Goal: Information Seeking & Learning: Learn about a topic

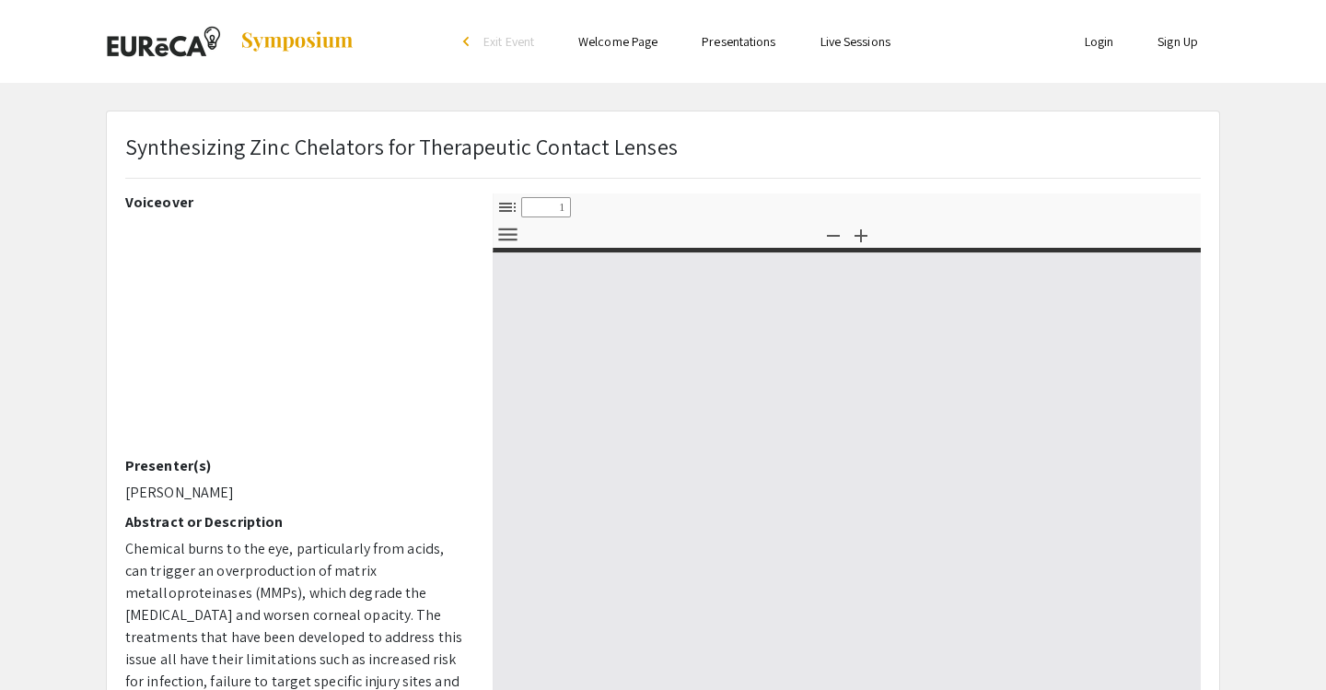
select select "custom"
type input "0"
select select "custom"
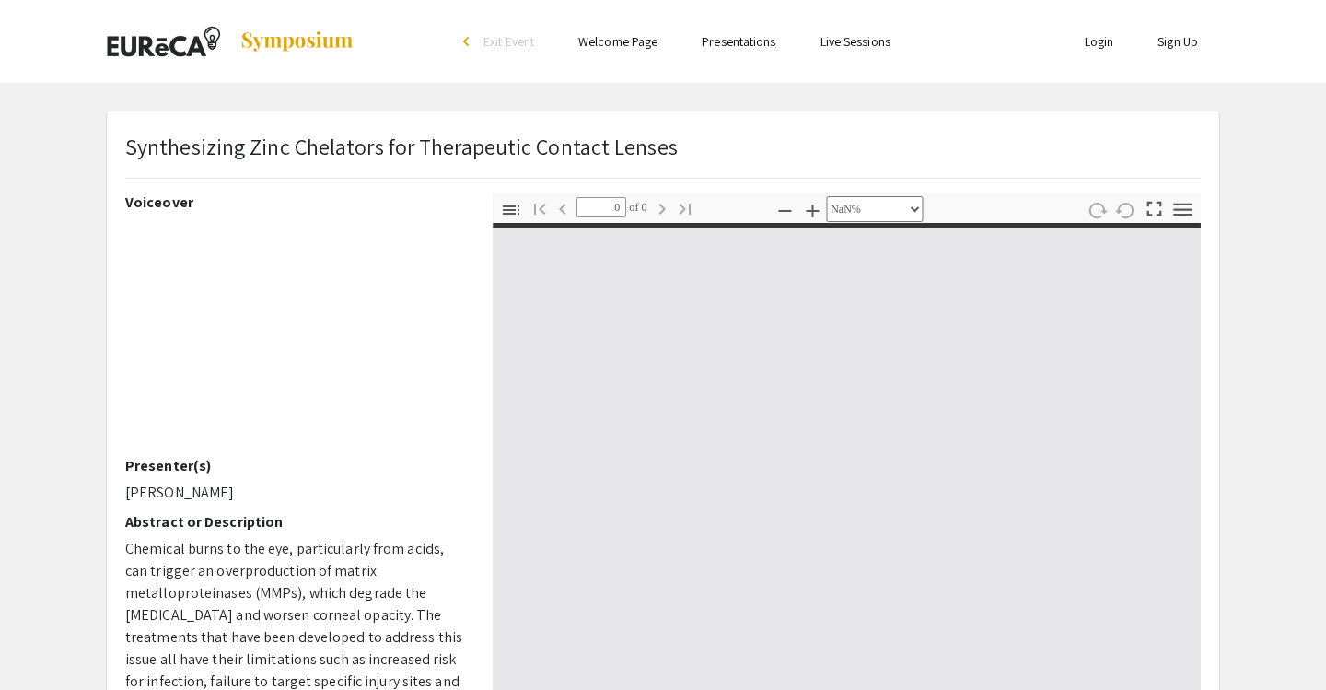
type input "1"
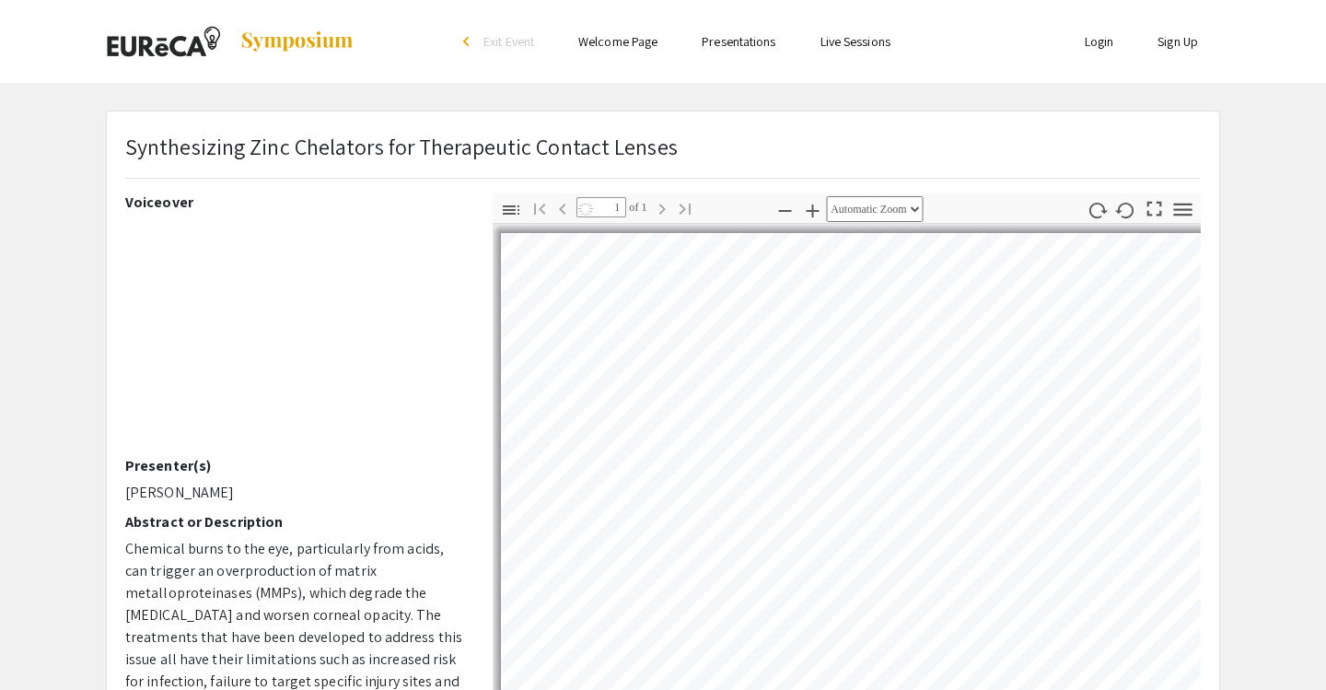
select select "auto"
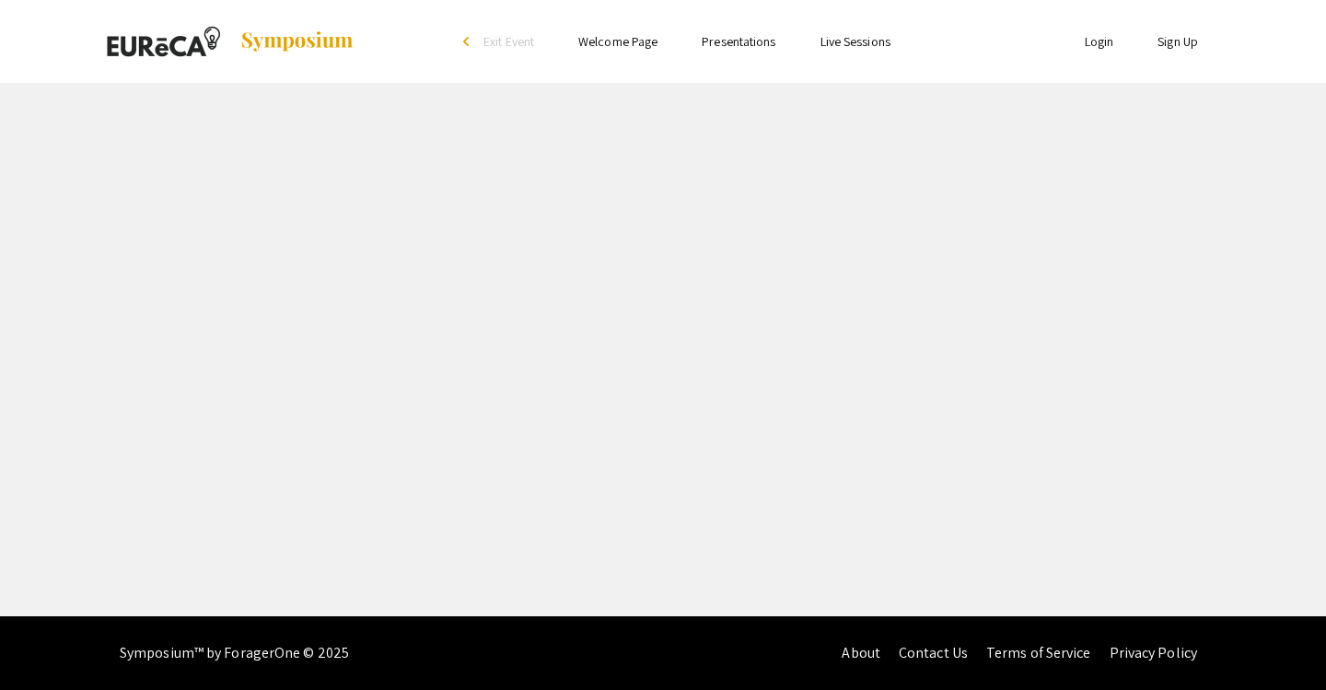
select select "custom"
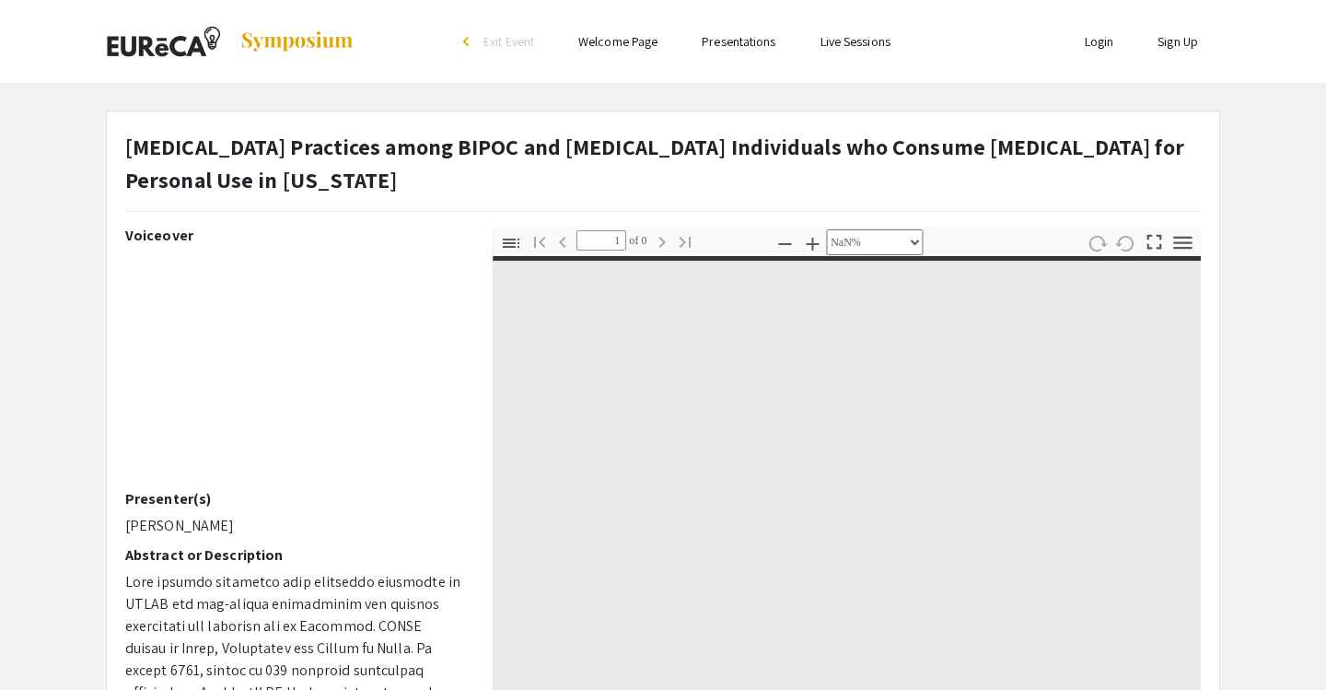
type input "0"
select select "custom"
type input "1"
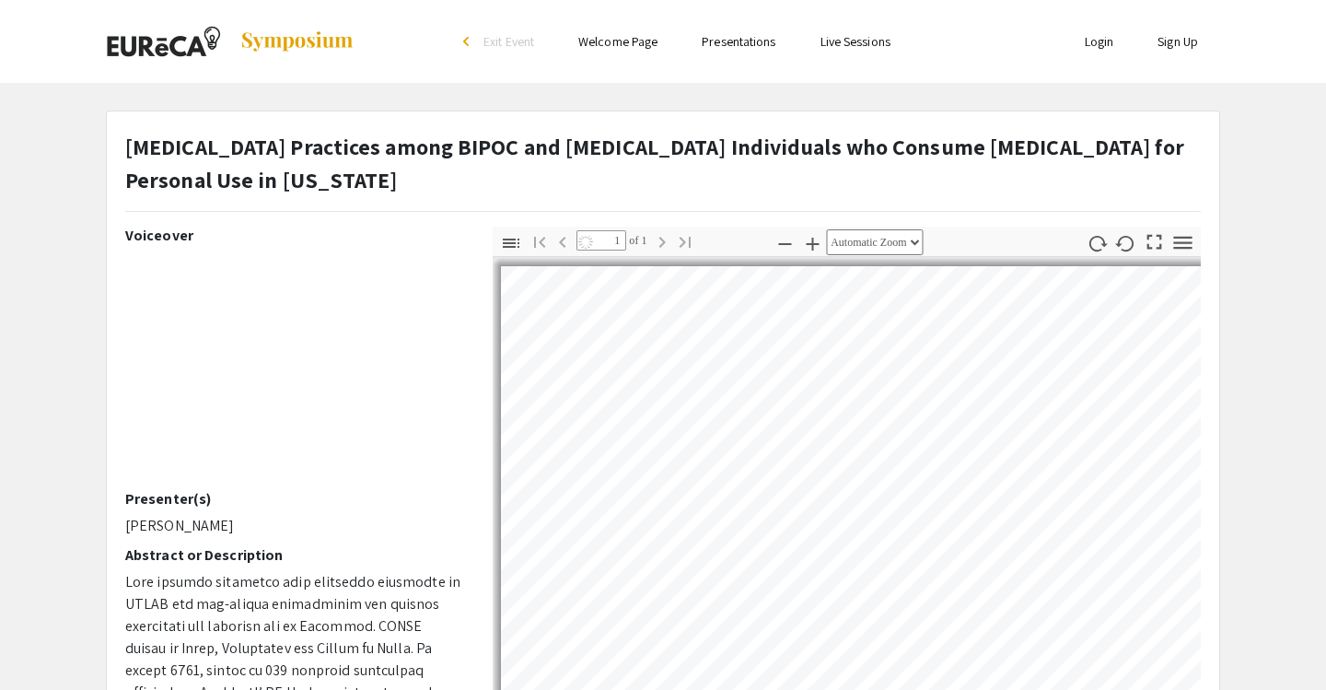
select select "auto"
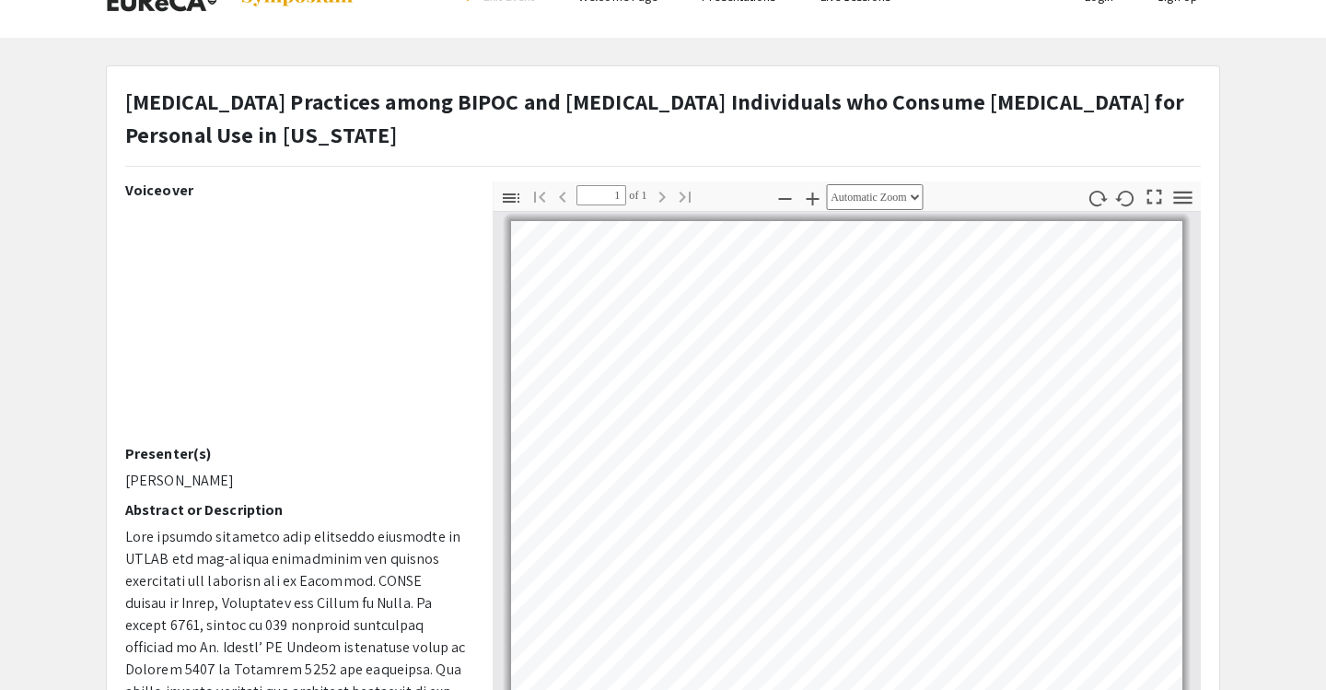
scroll to position [42, 0]
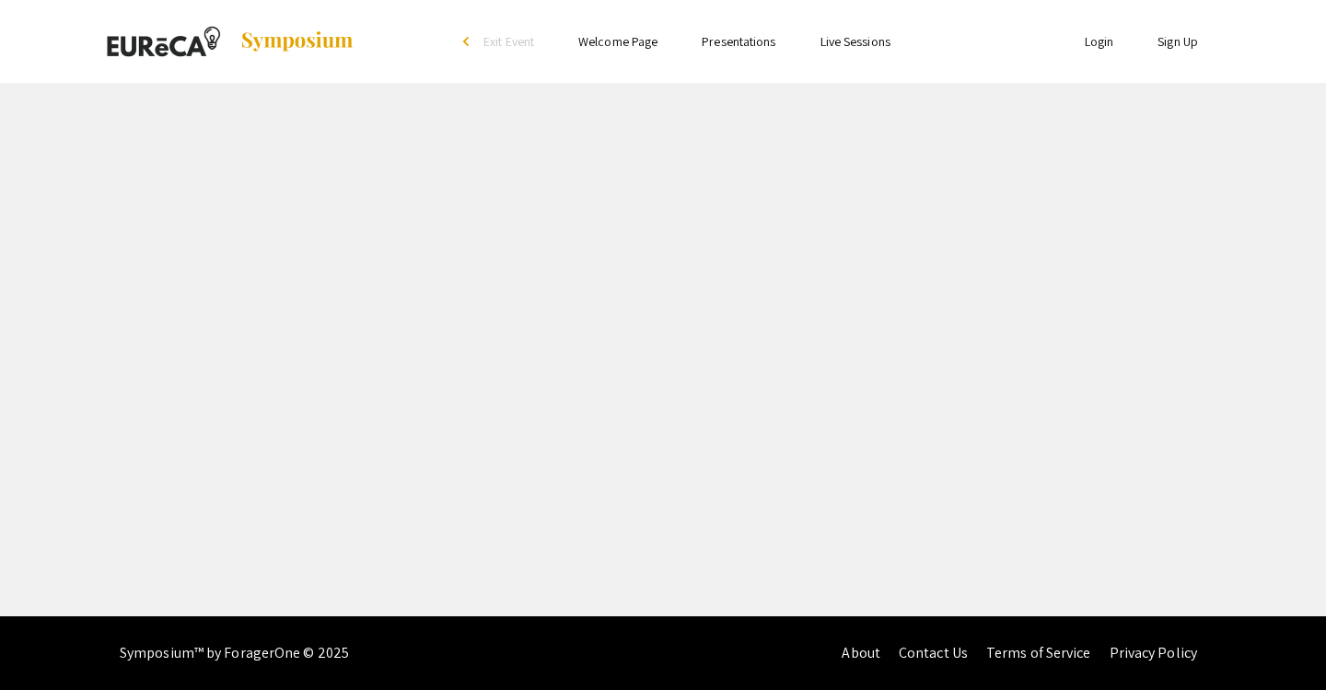
select select "custom"
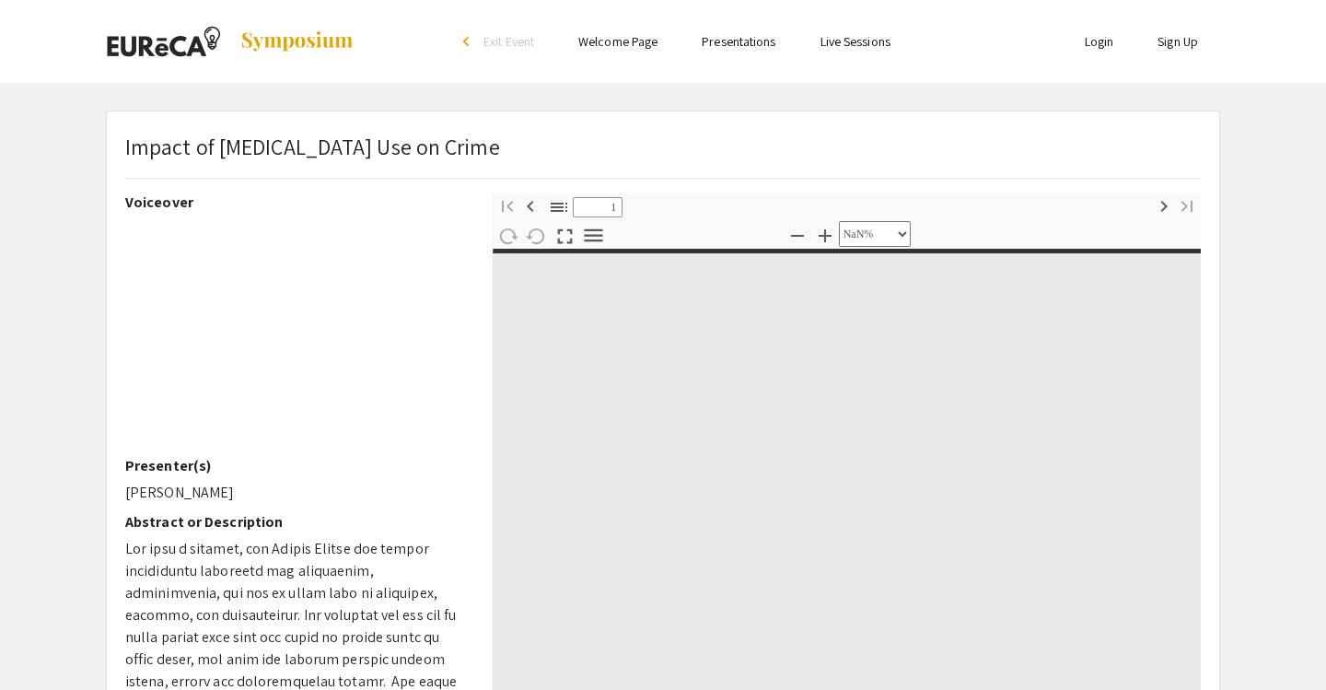
type input "0"
select select "custom"
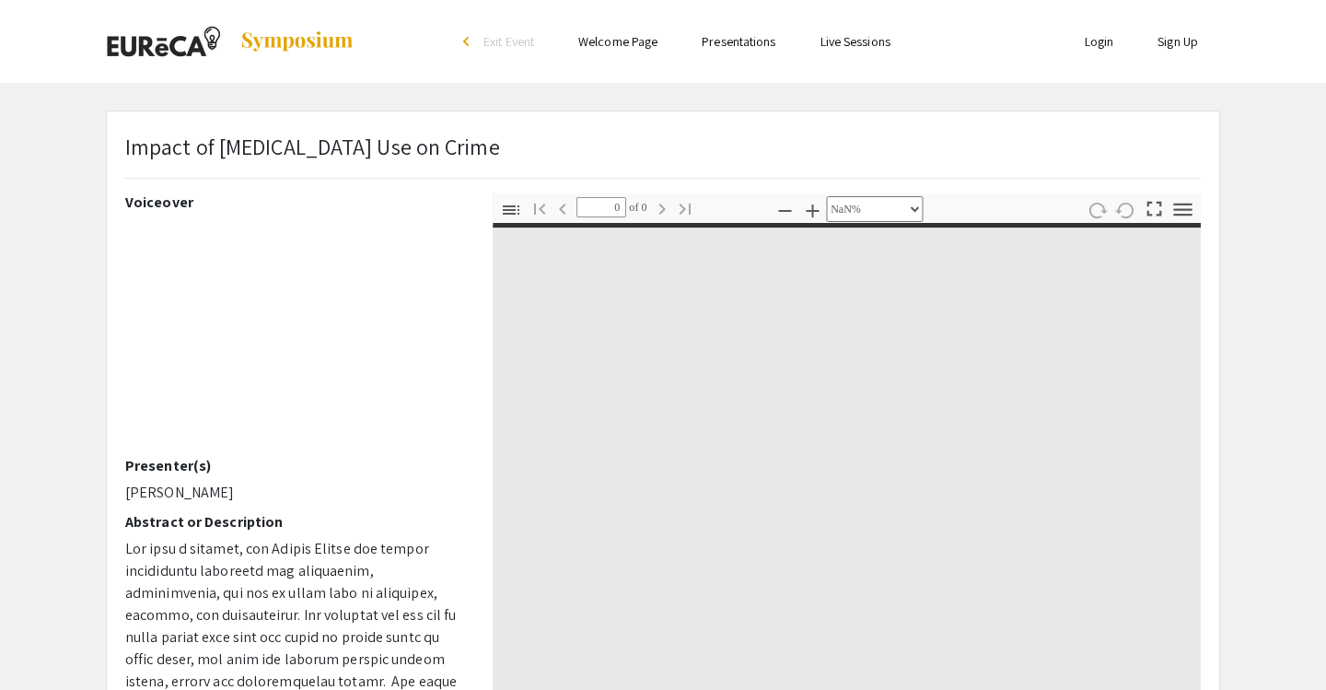
type input "1"
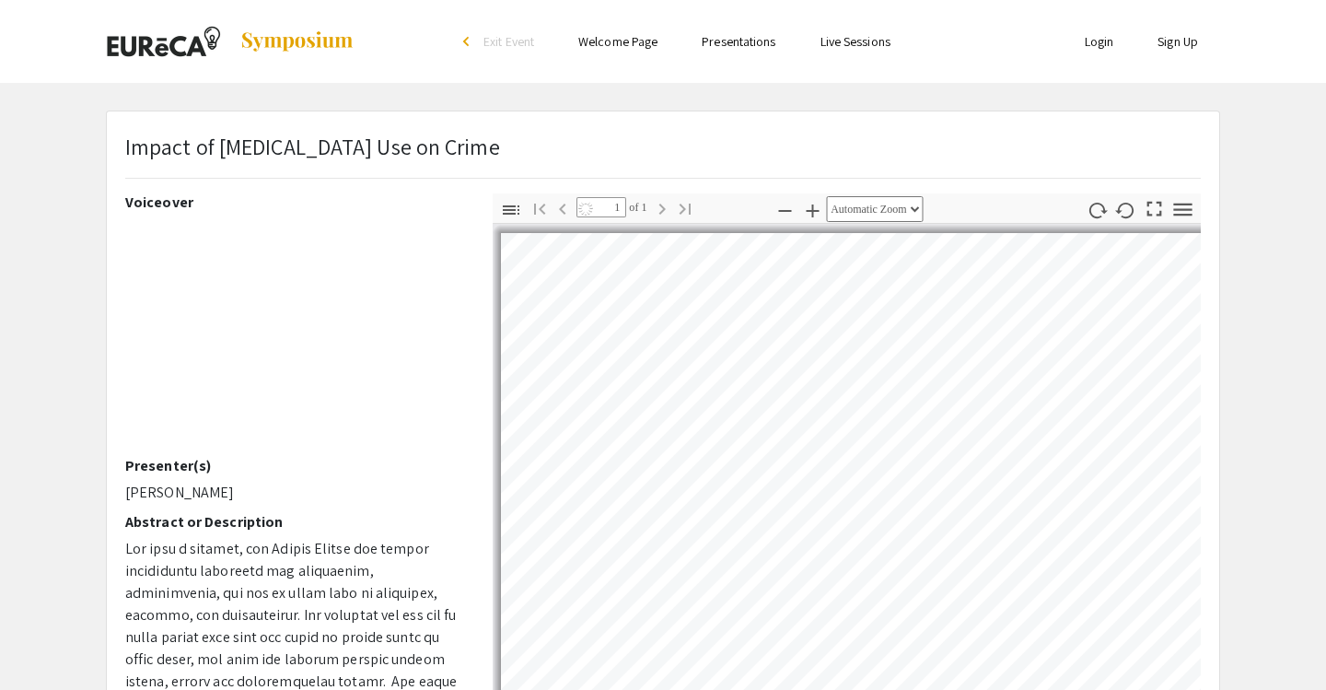
select select "auto"
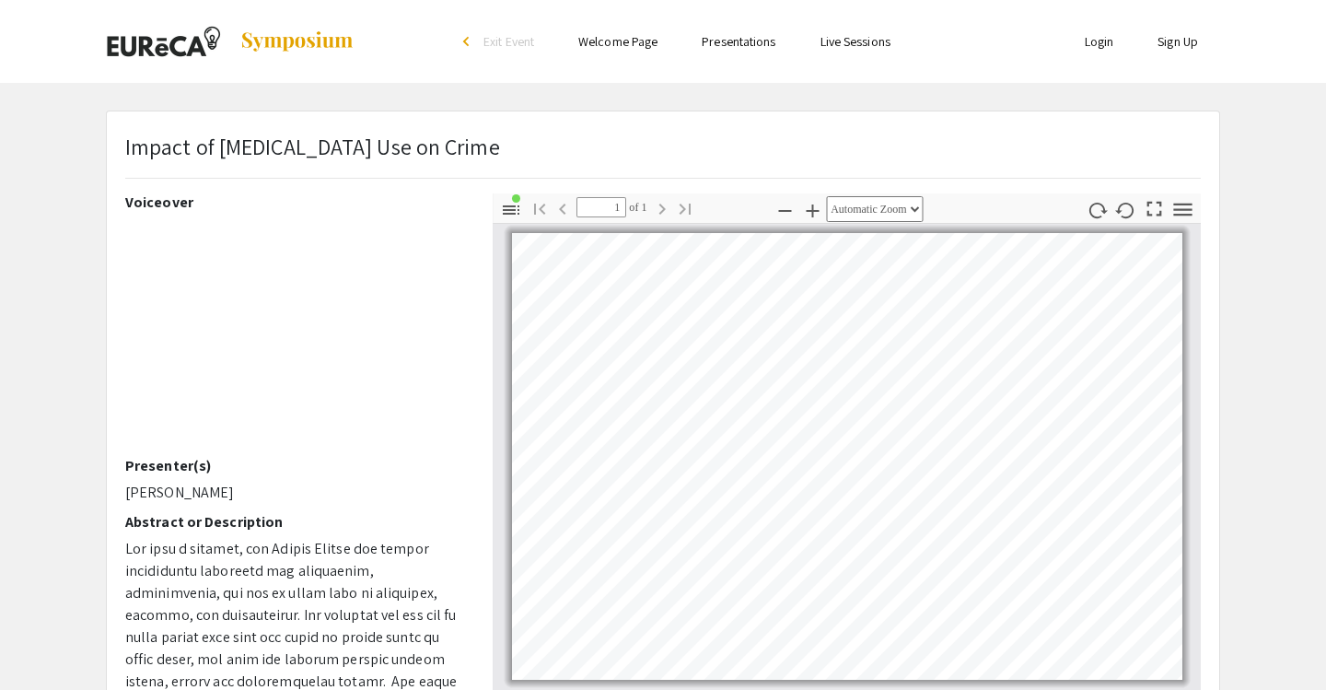
click at [1222, 333] on div "Impact of Psilocybin Use on Crime Voiceover Presenter(s) Isabel Wolf Abstract o…" at bounding box center [663, 576] width 1142 height 931
click at [222, 258] on youtube-player at bounding box center [295, 337] width 340 height 239
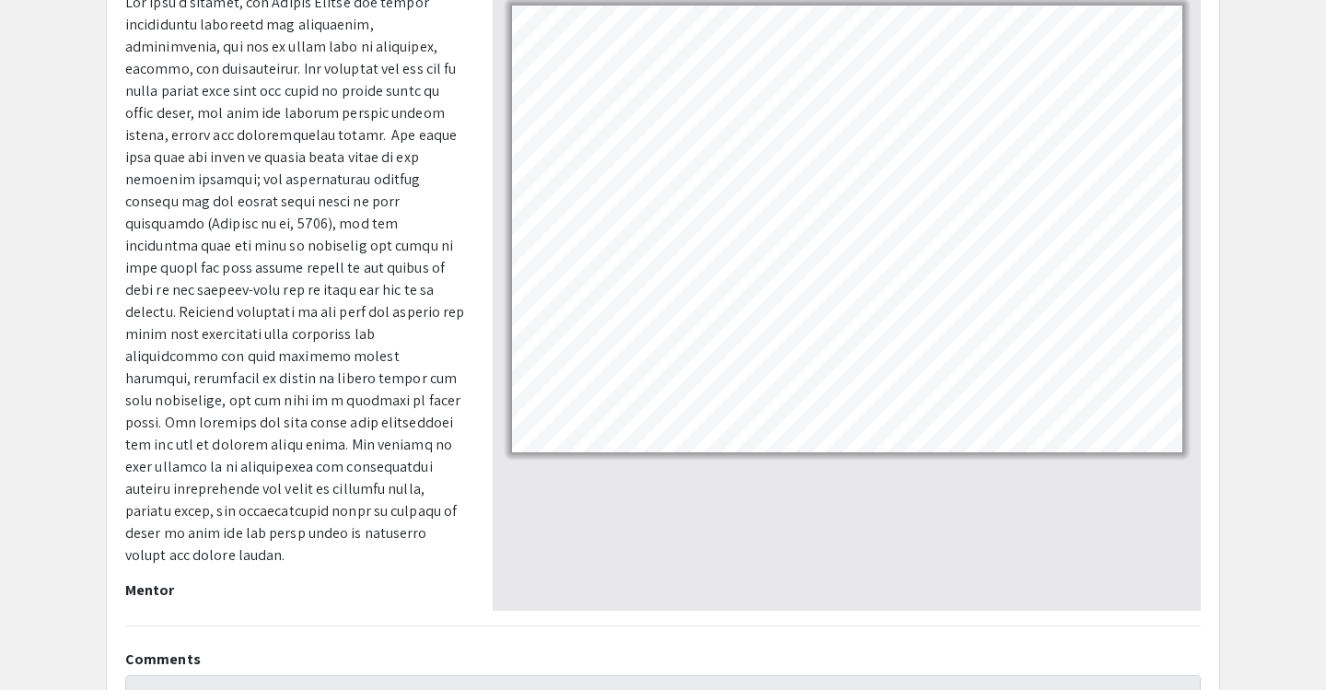
scroll to position [228, 0]
click at [237, 328] on span at bounding box center [295, 278] width 340 height 572
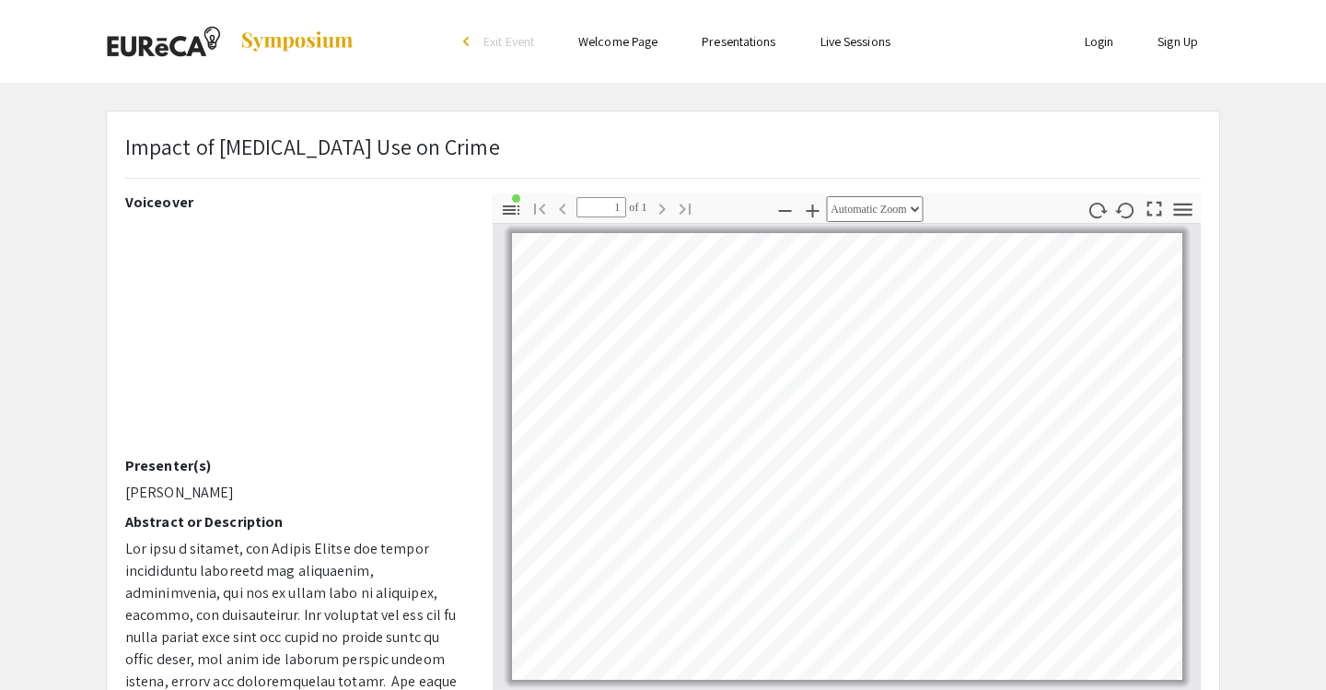
scroll to position [0, 0]
click at [158, 201] on h2 "Voiceover" at bounding box center [295, 202] width 340 height 18
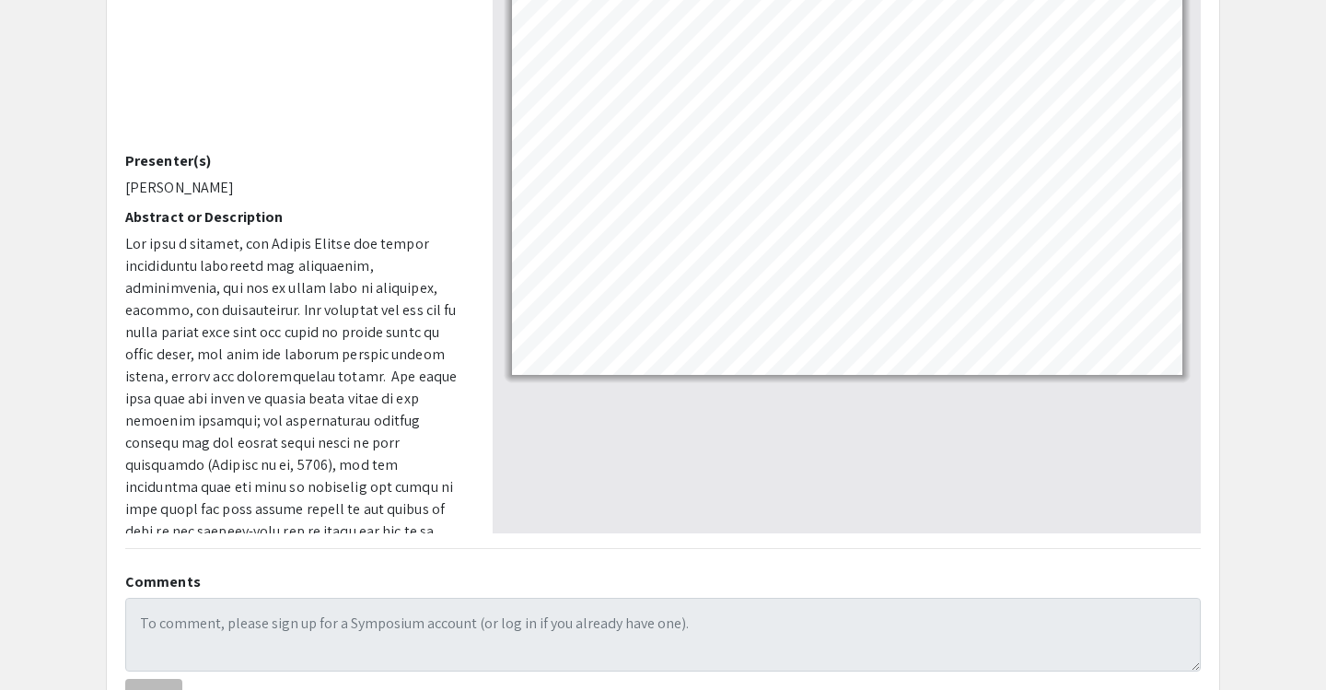
scroll to position [14, 0]
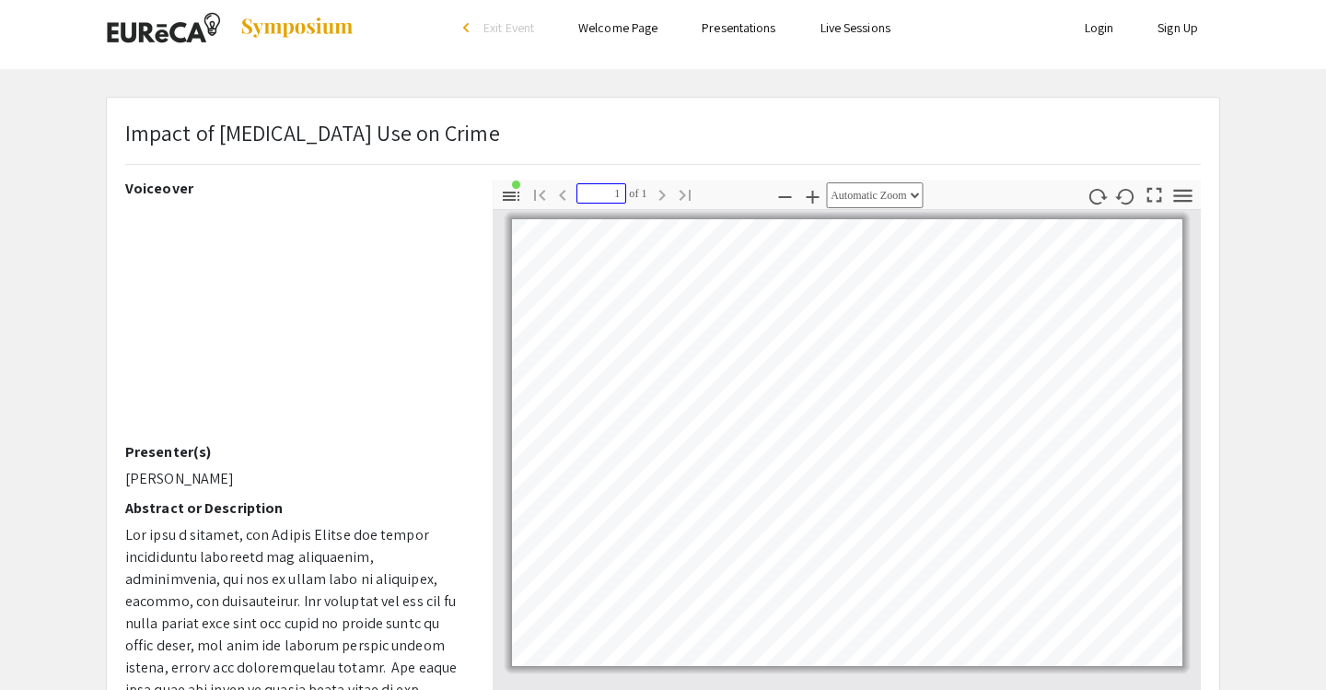
click at [593, 194] on input "1" at bounding box center [602, 193] width 50 height 20
click at [508, 192] on icon "button" at bounding box center [511, 196] width 17 height 9
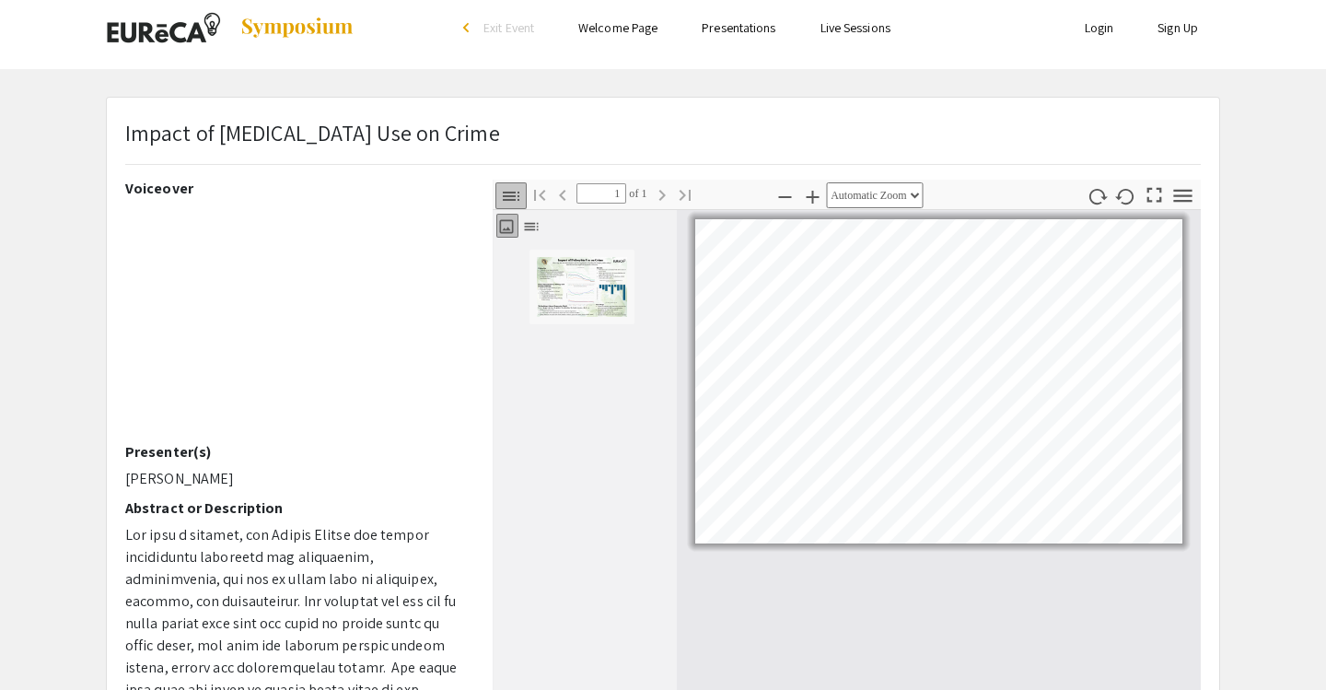
click at [508, 192] on icon "button" at bounding box center [511, 196] width 17 height 9
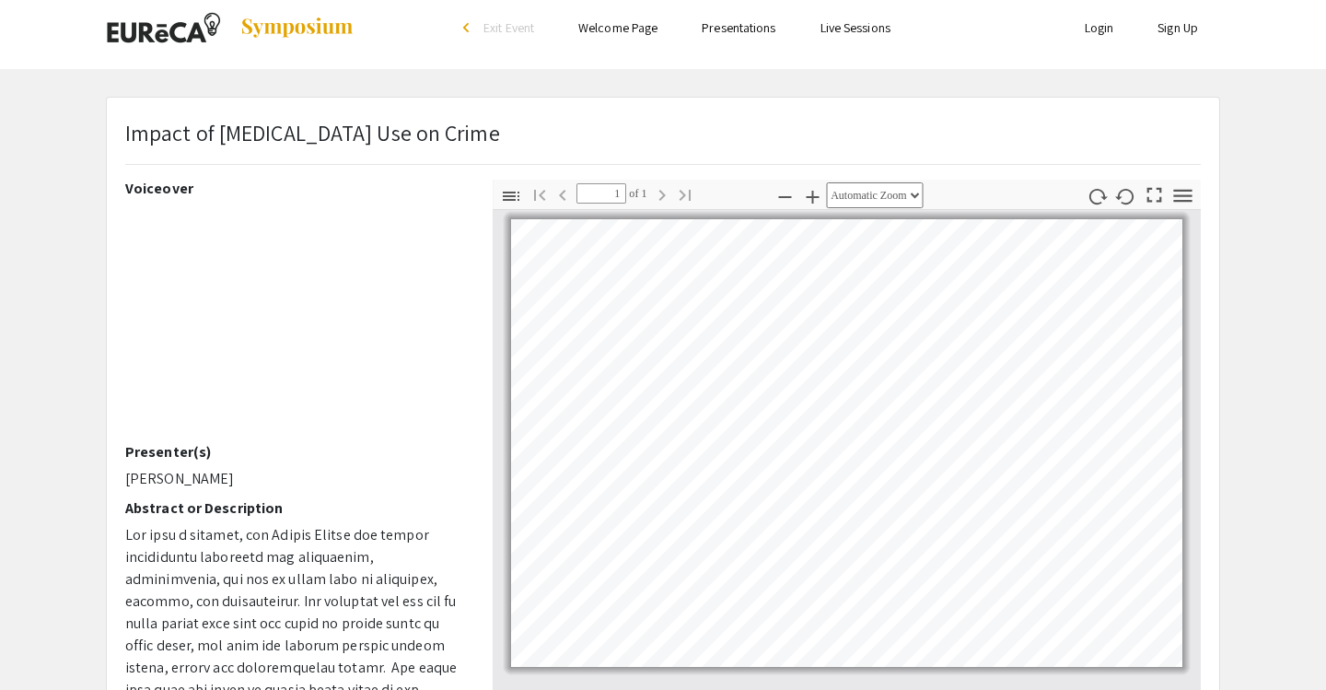
click at [161, 186] on h2 "Voiceover" at bounding box center [295, 189] width 340 height 18
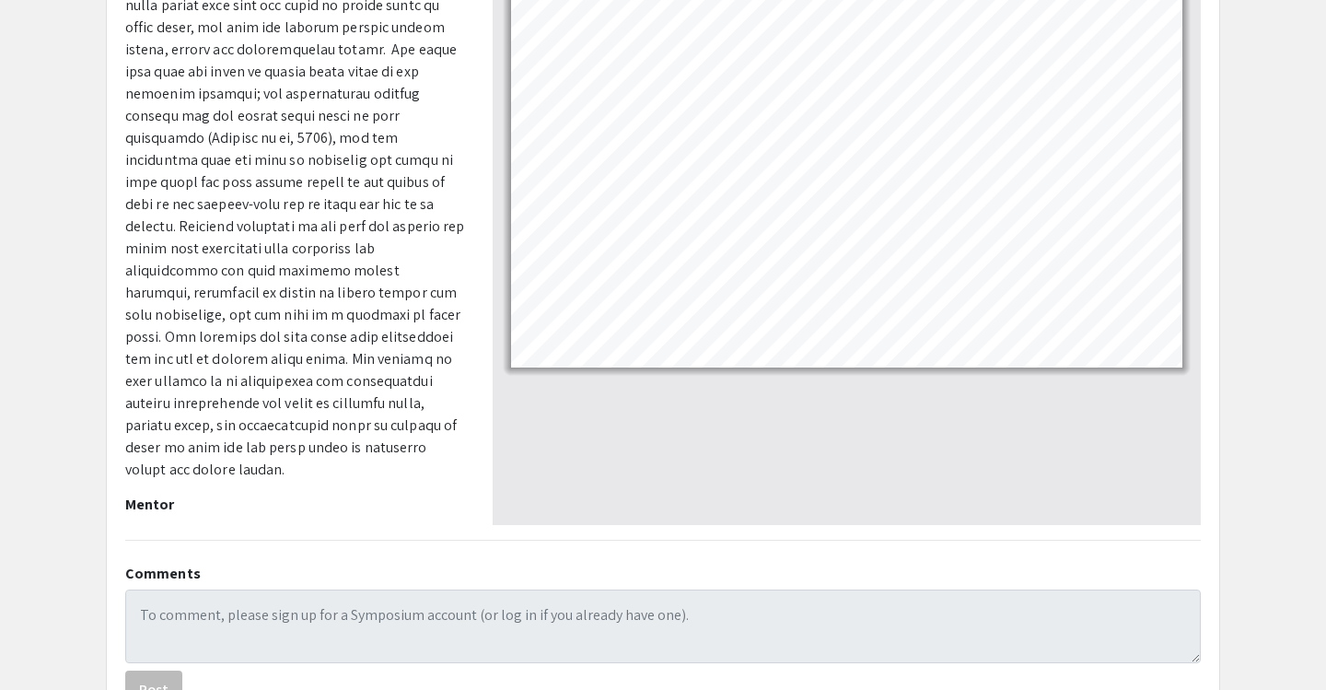
scroll to position [314, 0]
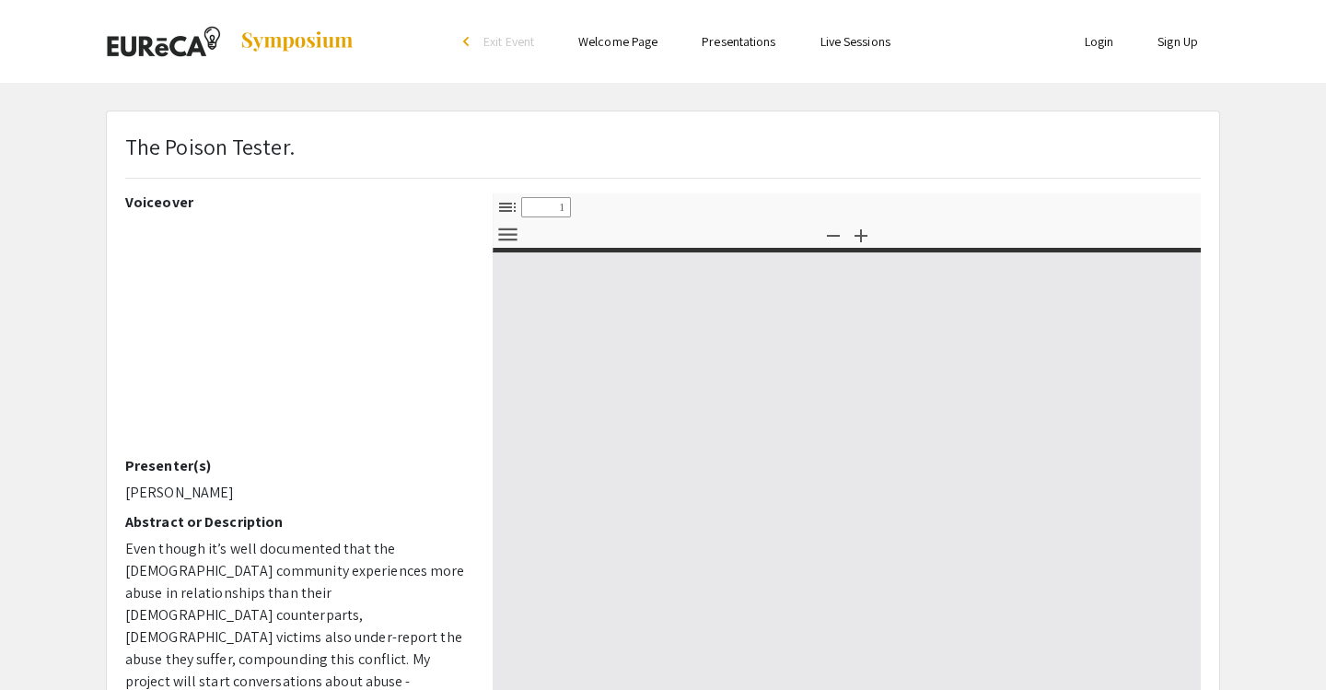
select select "custom"
type input "0"
select select "custom"
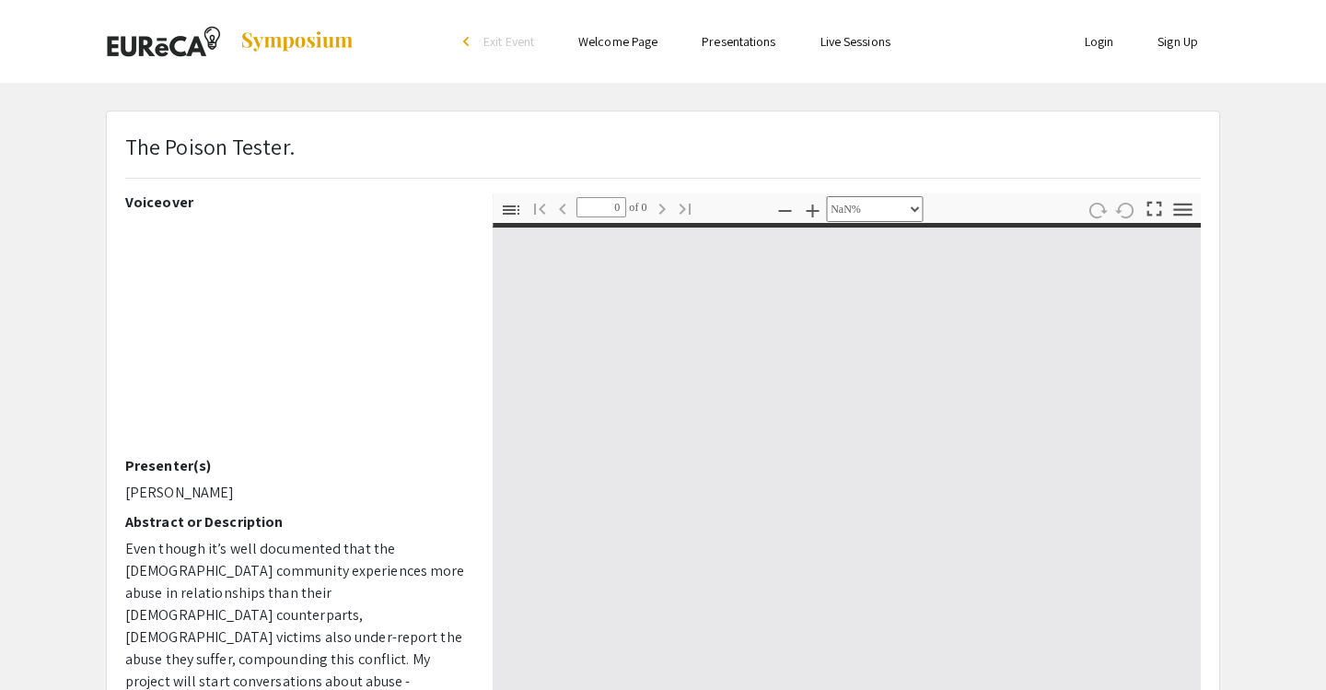
type input "1"
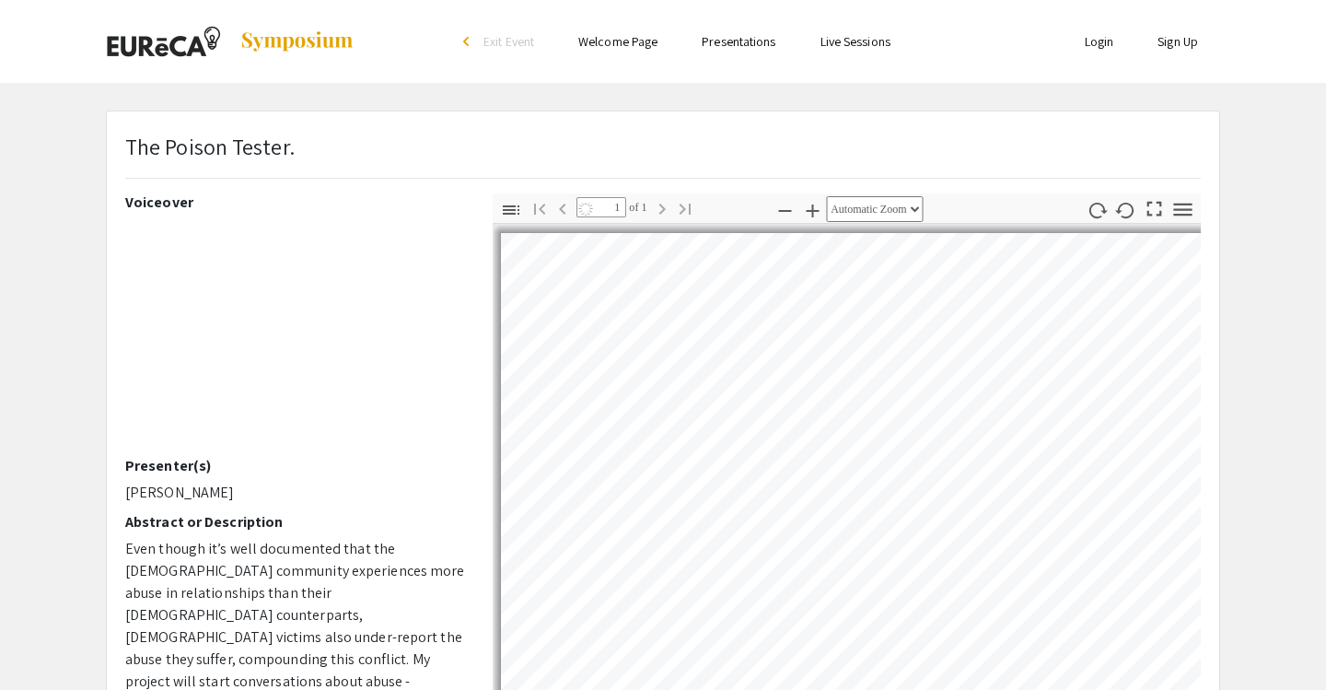
select select "auto"
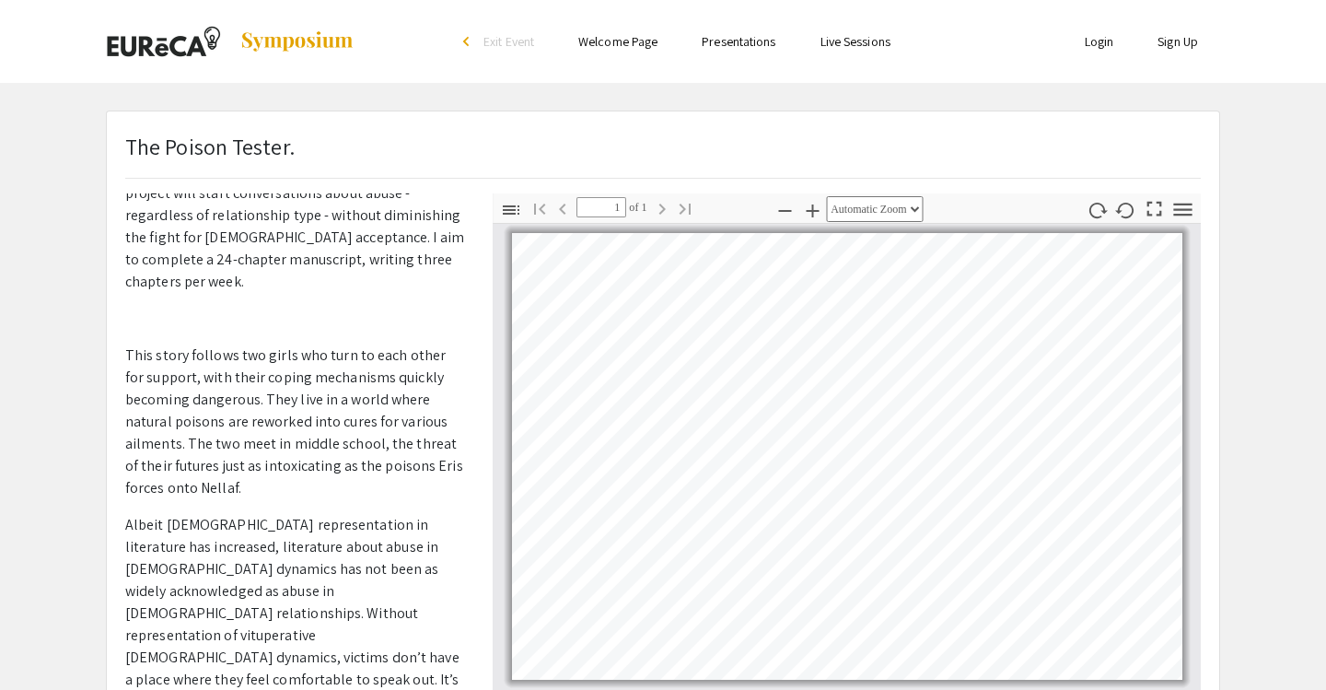
click at [841, 142] on div "The Poison Tester." at bounding box center [662, 162] width 1103 height 64
